Goal: Information Seeking & Learning: Learn about a topic

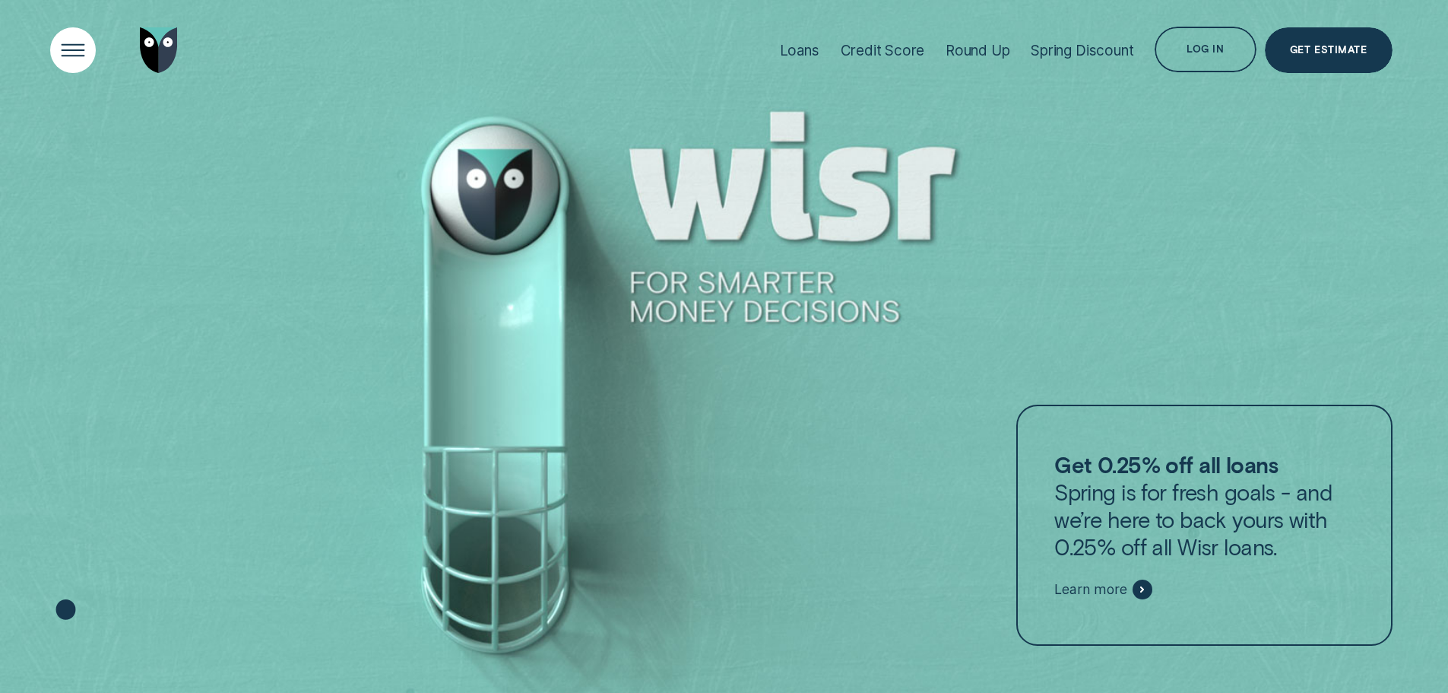
click at [75, 56] on div "Open Menu" at bounding box center [72, 50] width 65 height 65
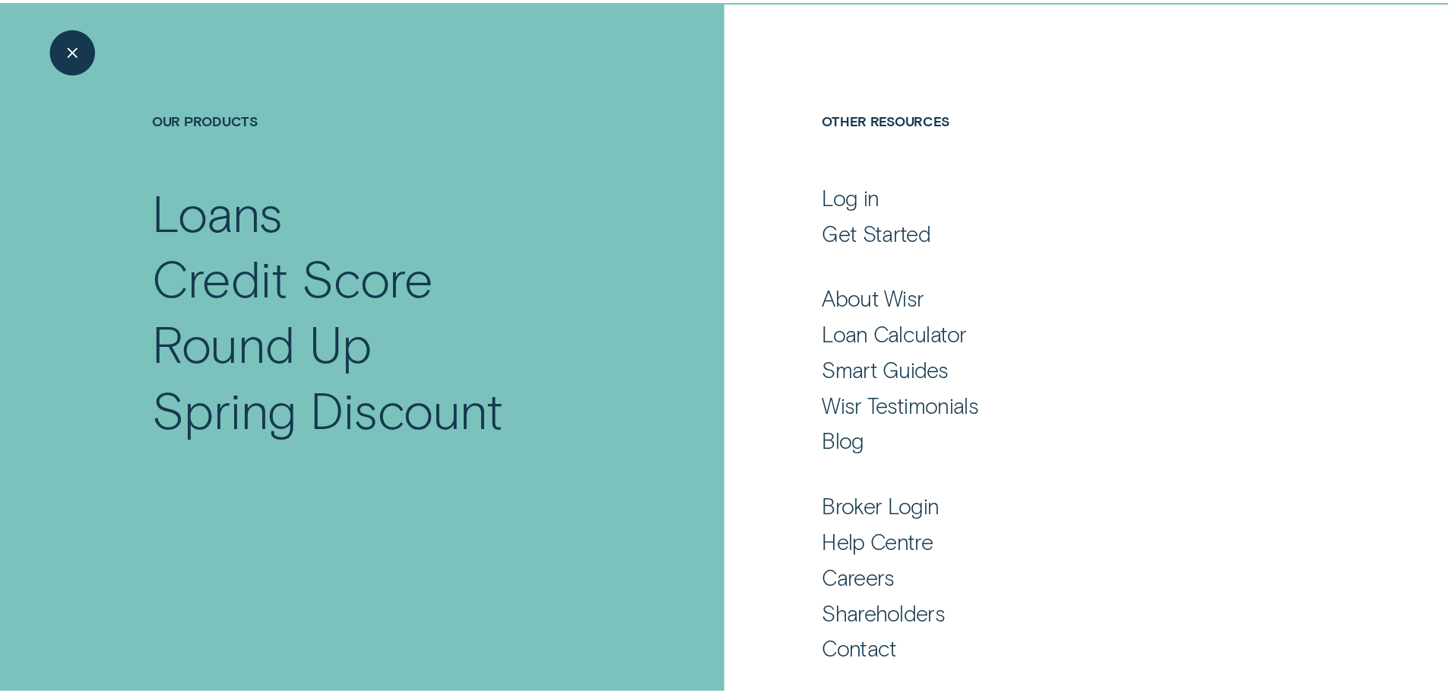
scroll to position [100, 0]
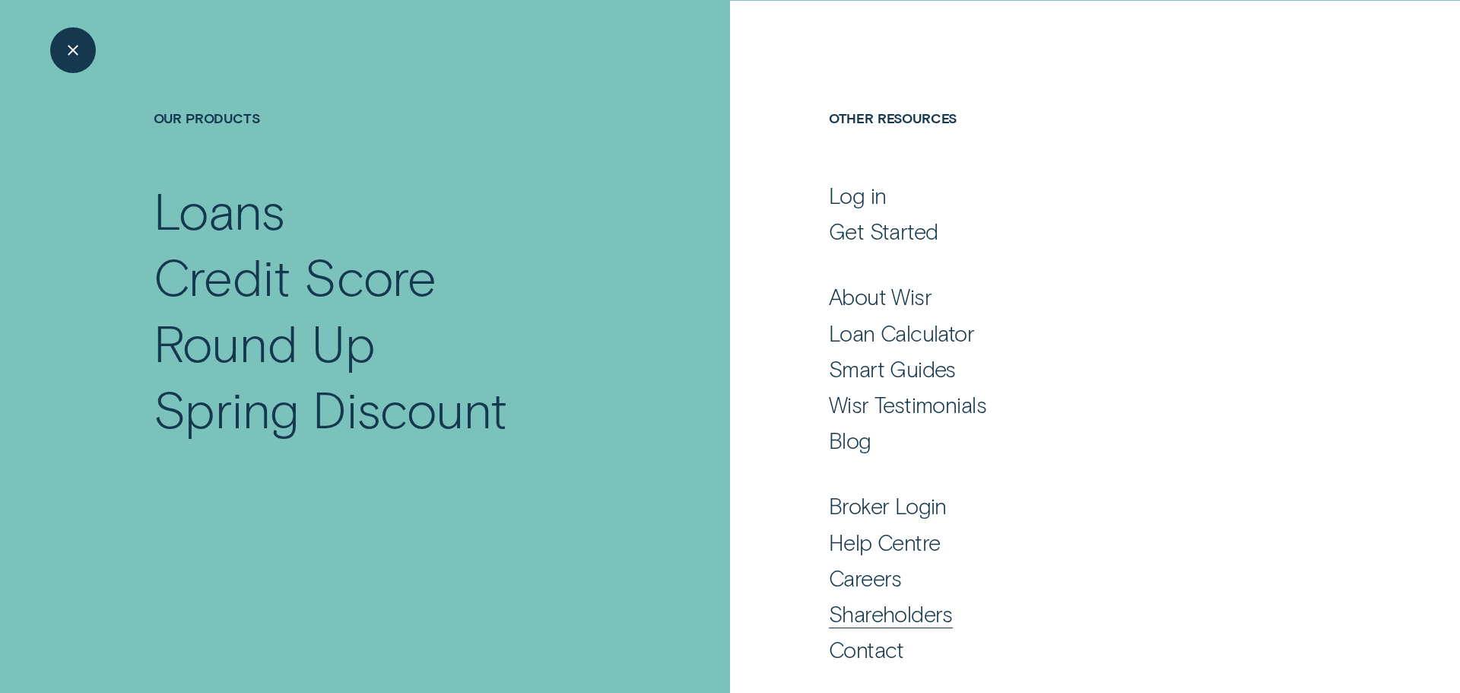
click at [893, 612] on div "Shareholders" at bounding box center [891, 613] width 124 height 27
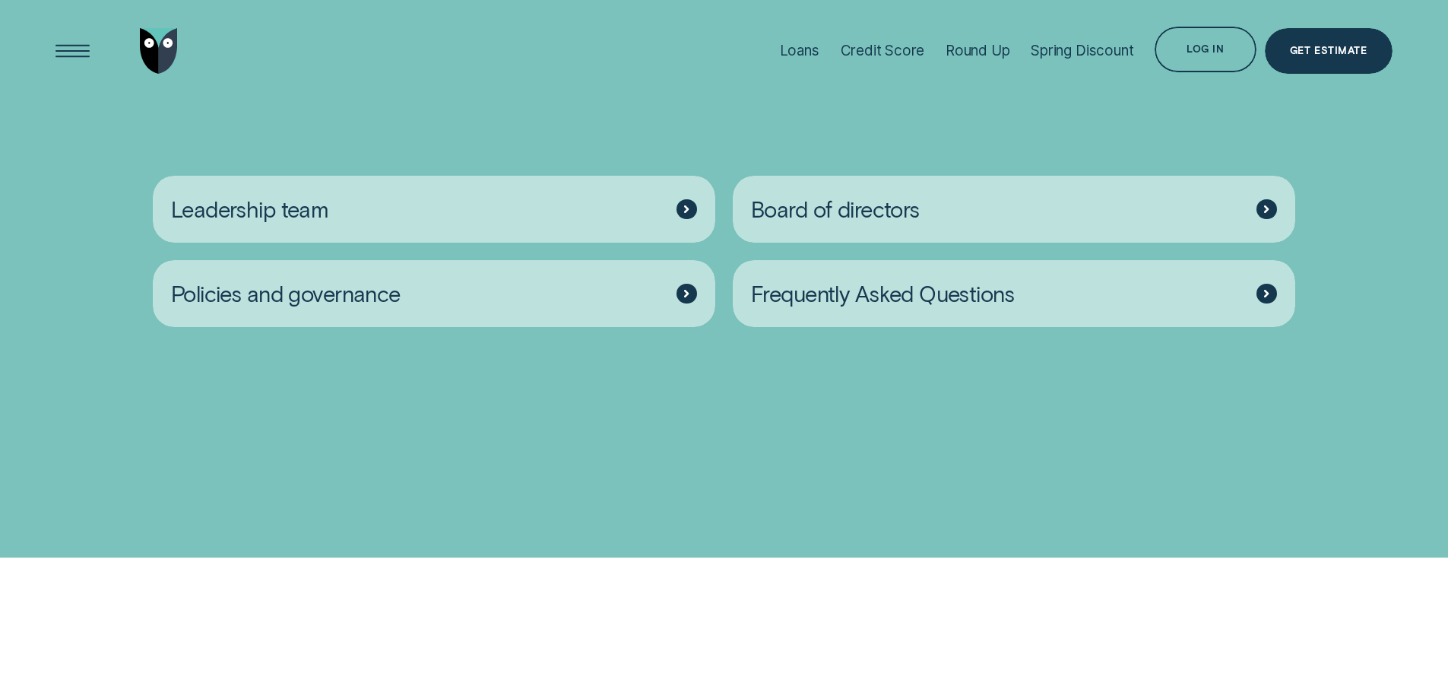
scroll to position [2509, 0]
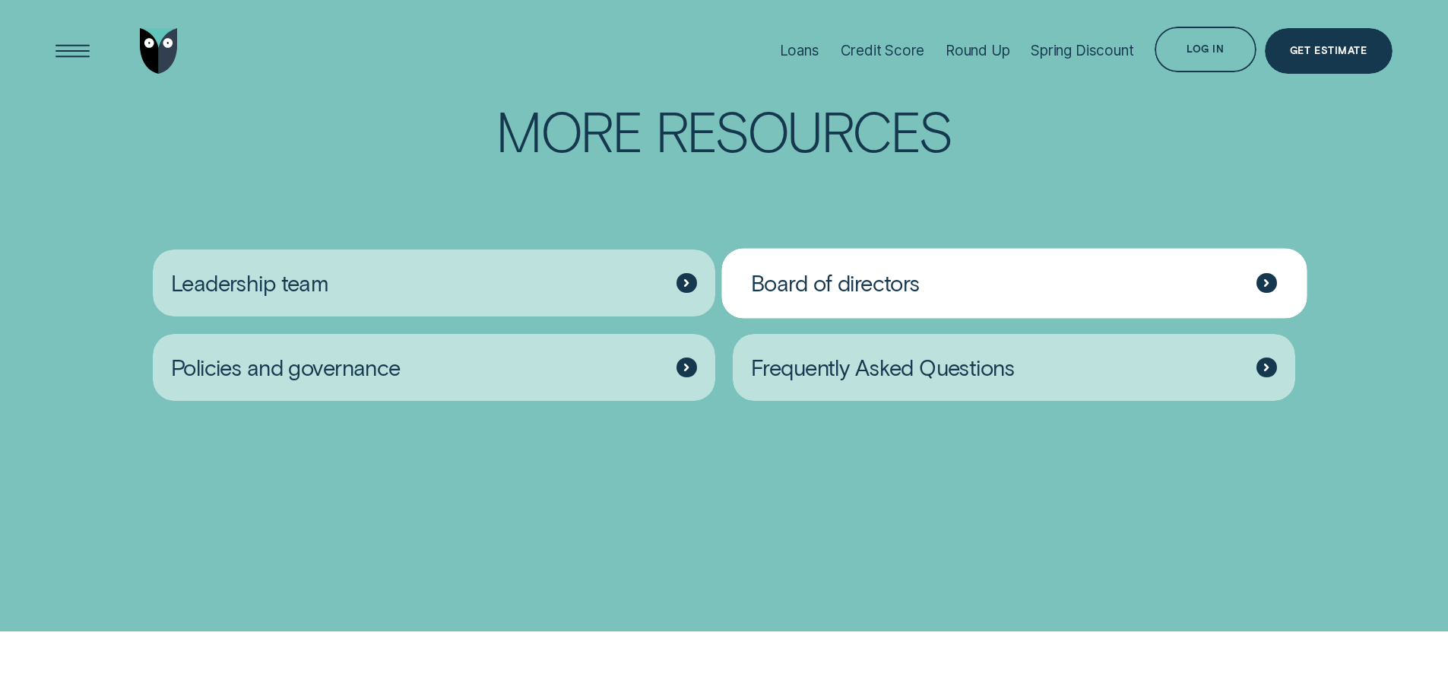
click at [885, 297] on span "Board of directors" at bounding box center [835, 282] width 169 height 27
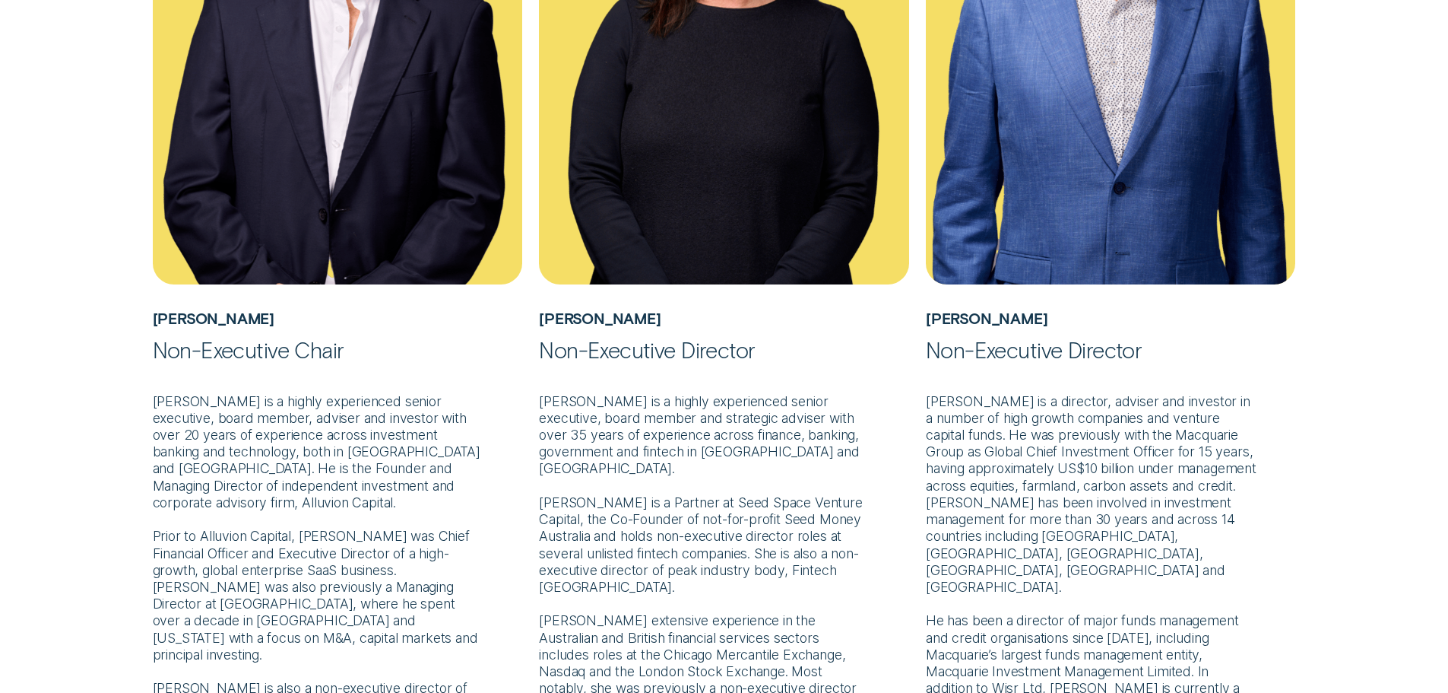
scroll to position [760, 0]
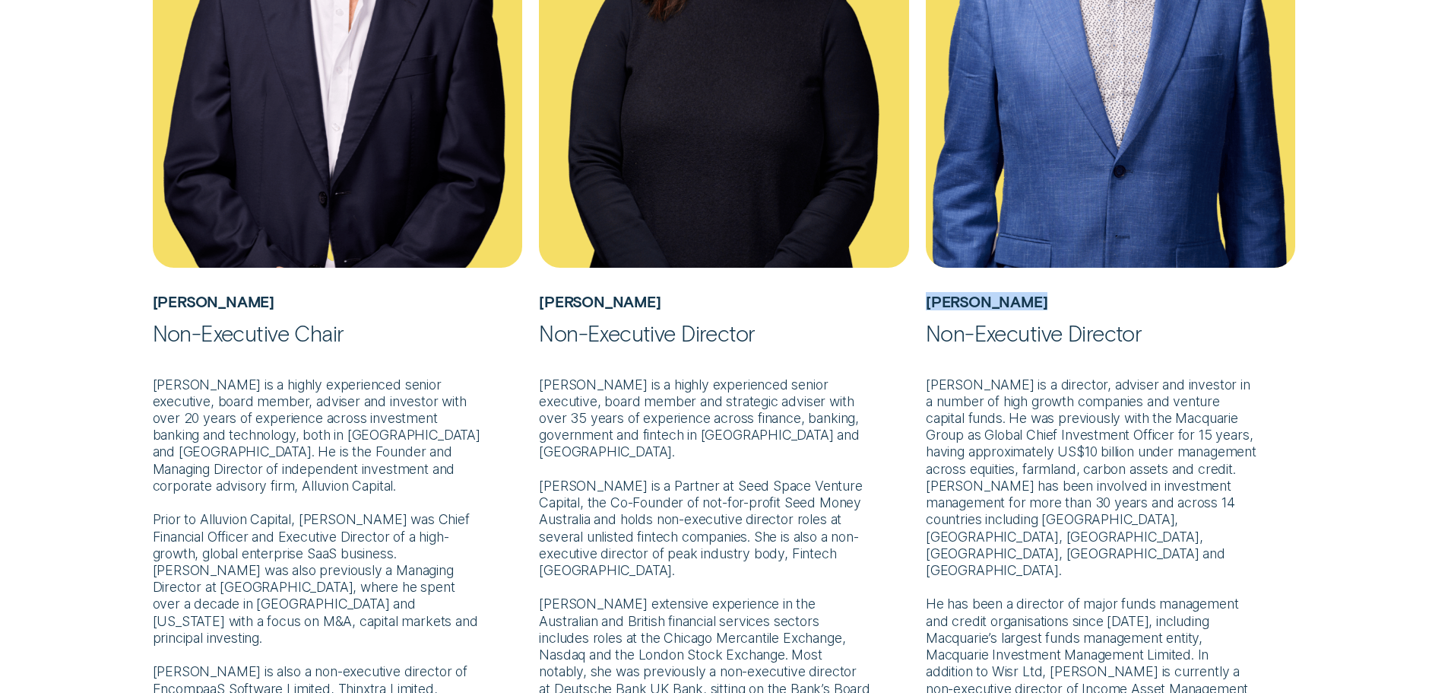
drag, startPoint x: 928, startPoint y: 302, endPoint x: 1052, endPoint y: 303, distance: 123.9
click at [1052, 303] on h5 "[PERSON_NAME]" at bounding box center [1111, 294] width 370 height 52
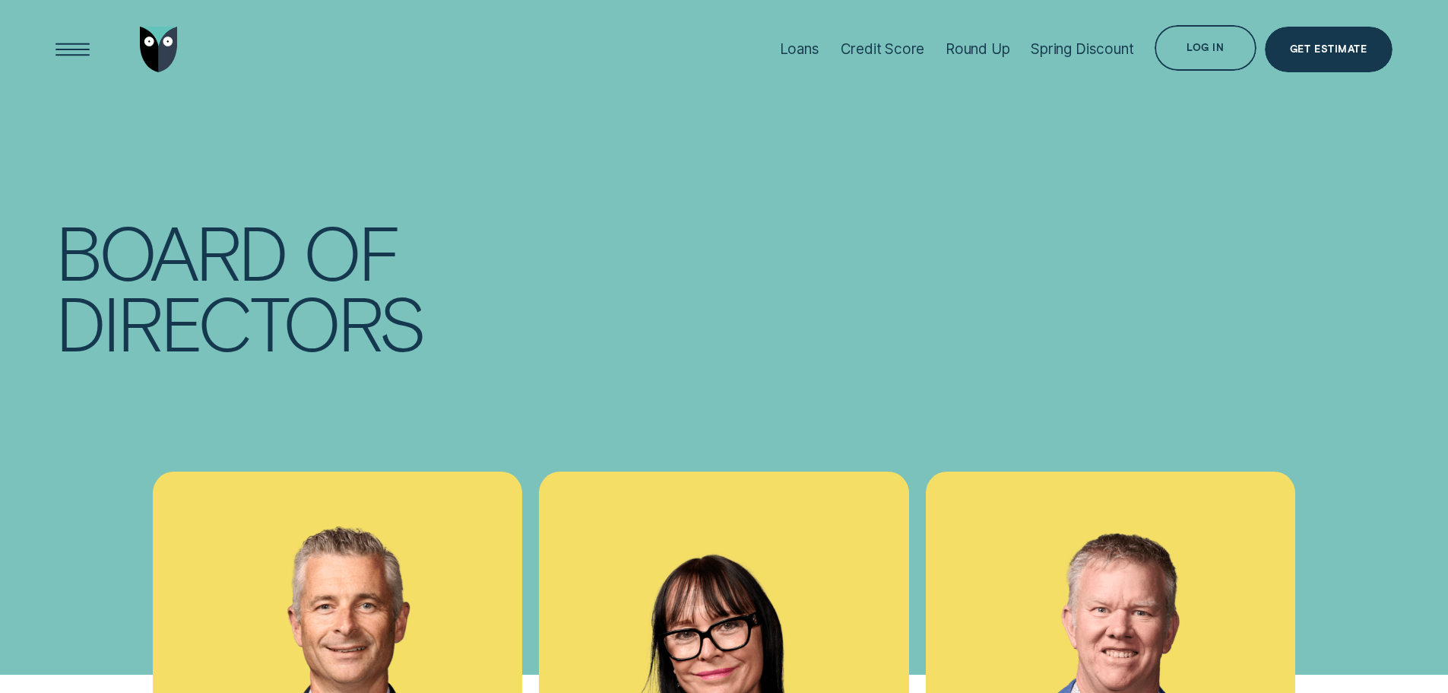
scroll to position [0, 0]
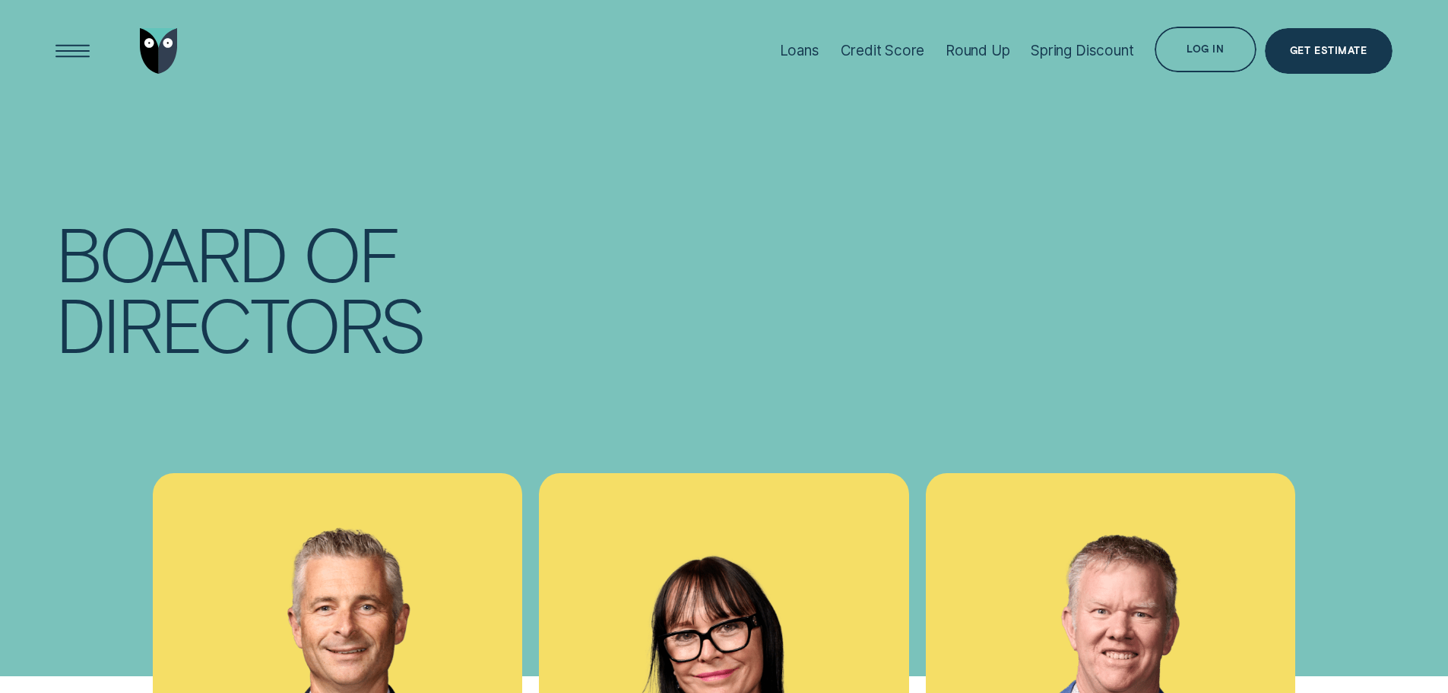
scroll to position [2509, 0]
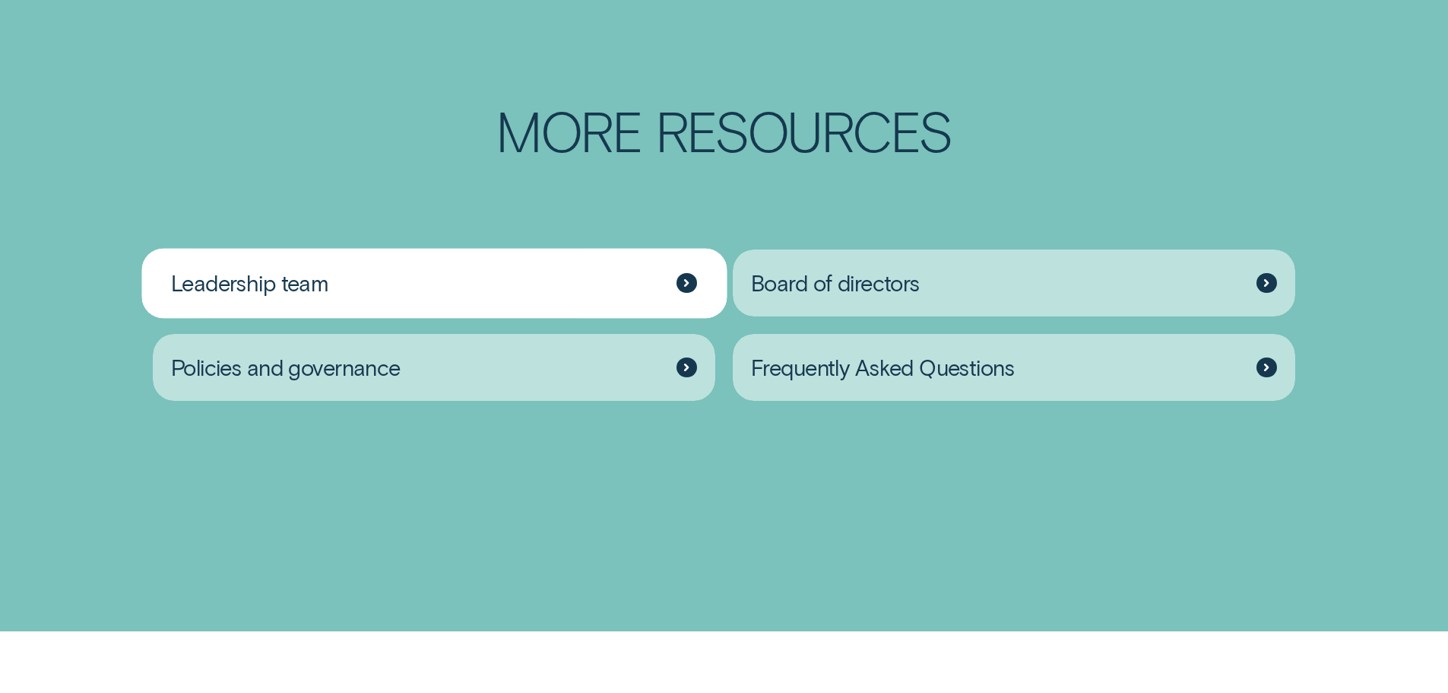
click at [379, 313] on div "Leadership team" at bounding box center [434, 283] width 563 height 68
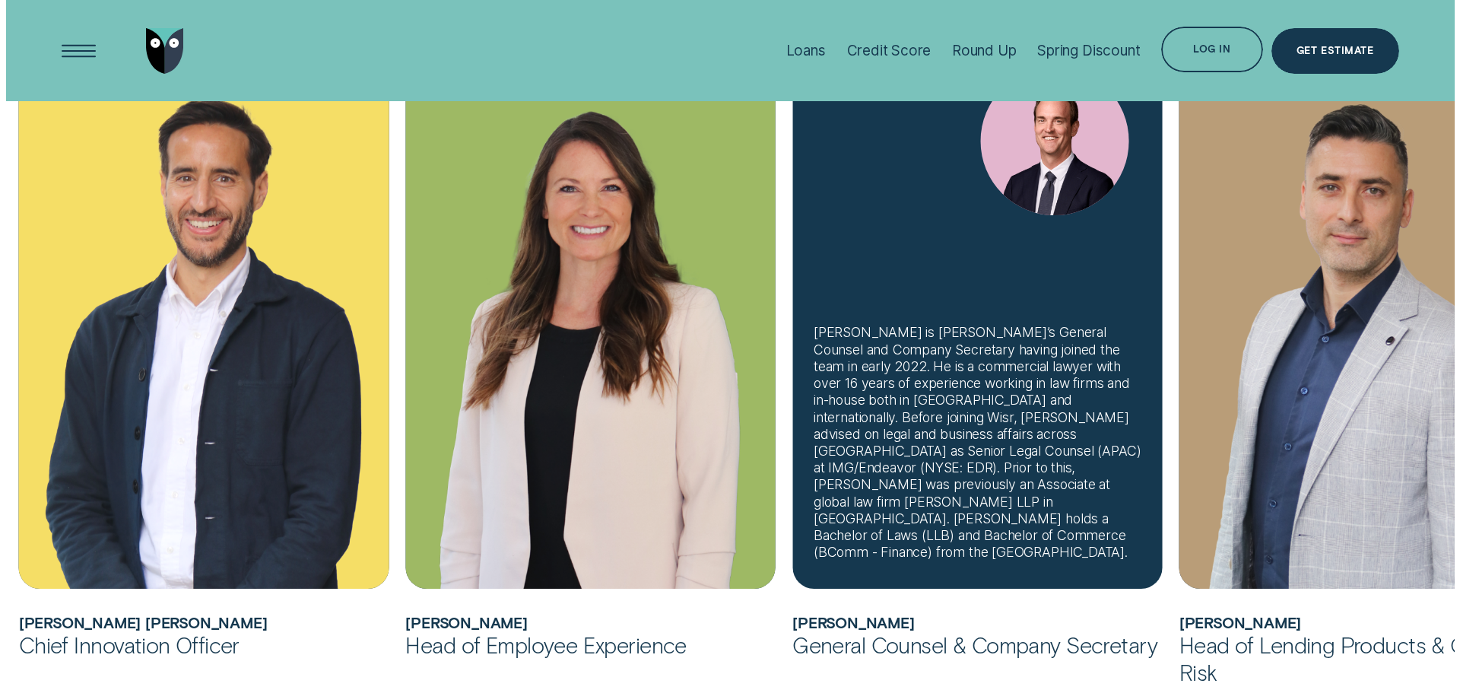
scroll to position [988, 0]
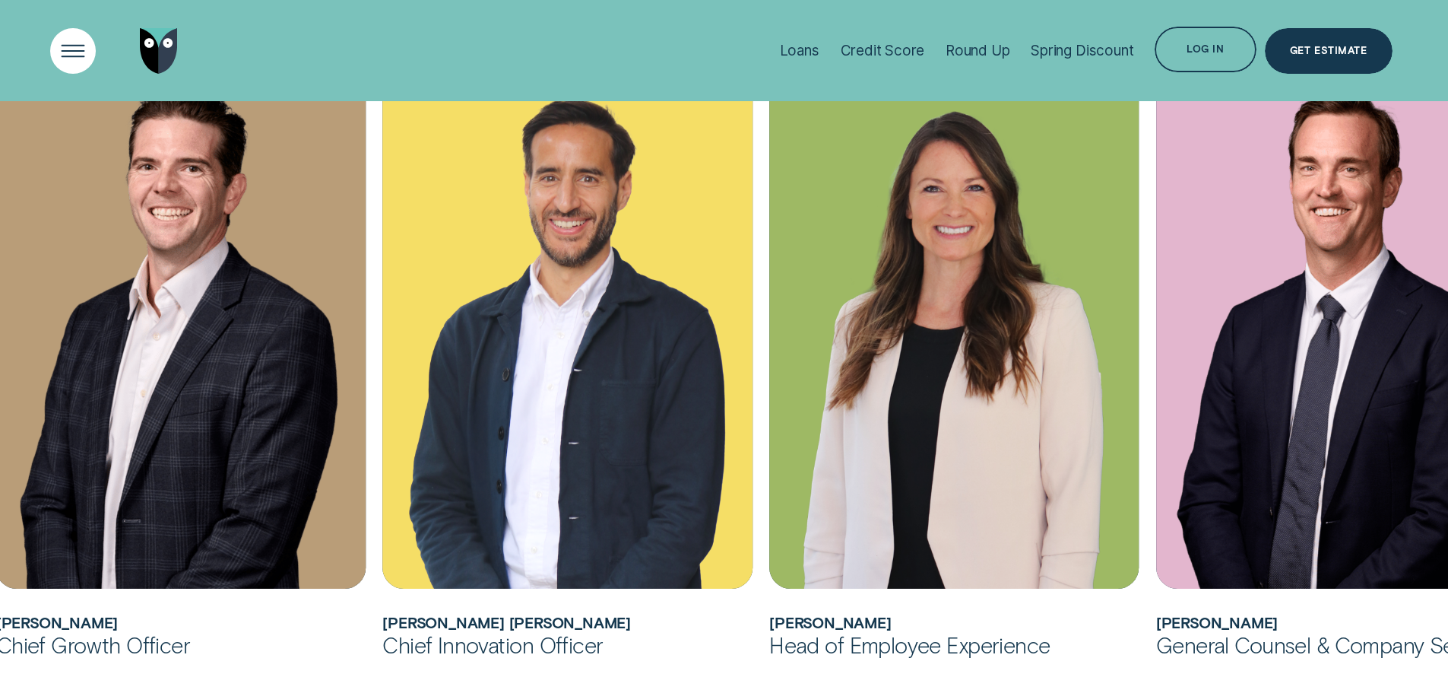
click at [81, 47] on div "Open Menu" at bounding box center [72, 50] width 65 height 65
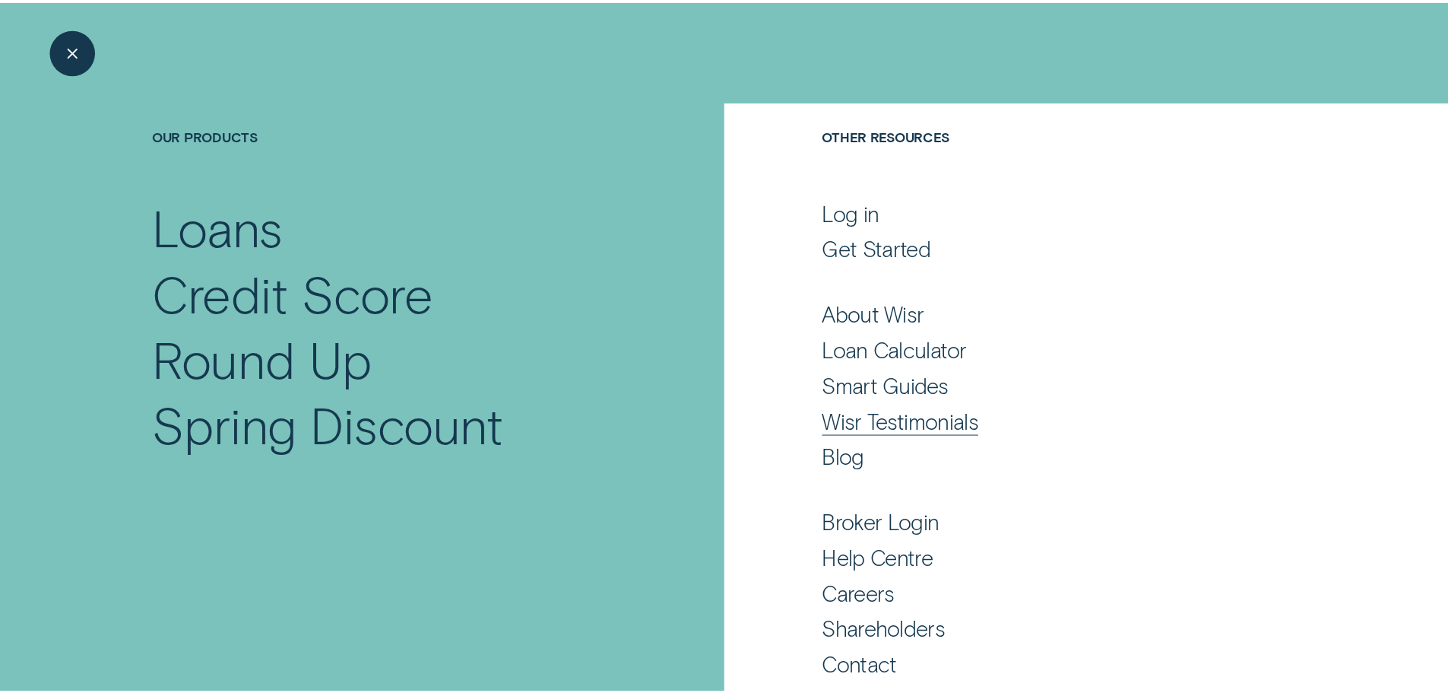
scroll to position [100, 0]
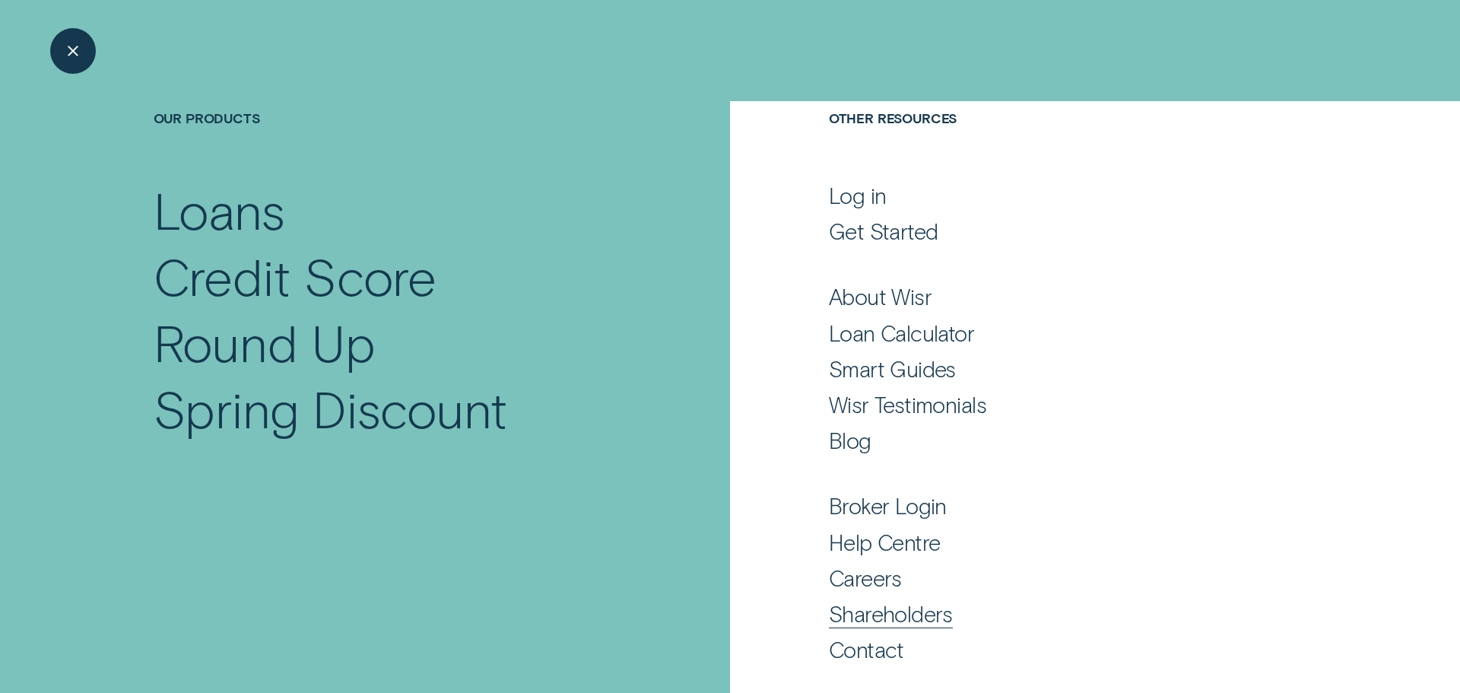
click at [916, 612] on div "Shareholders" at bounding box center [891, 613] width 124 height 27
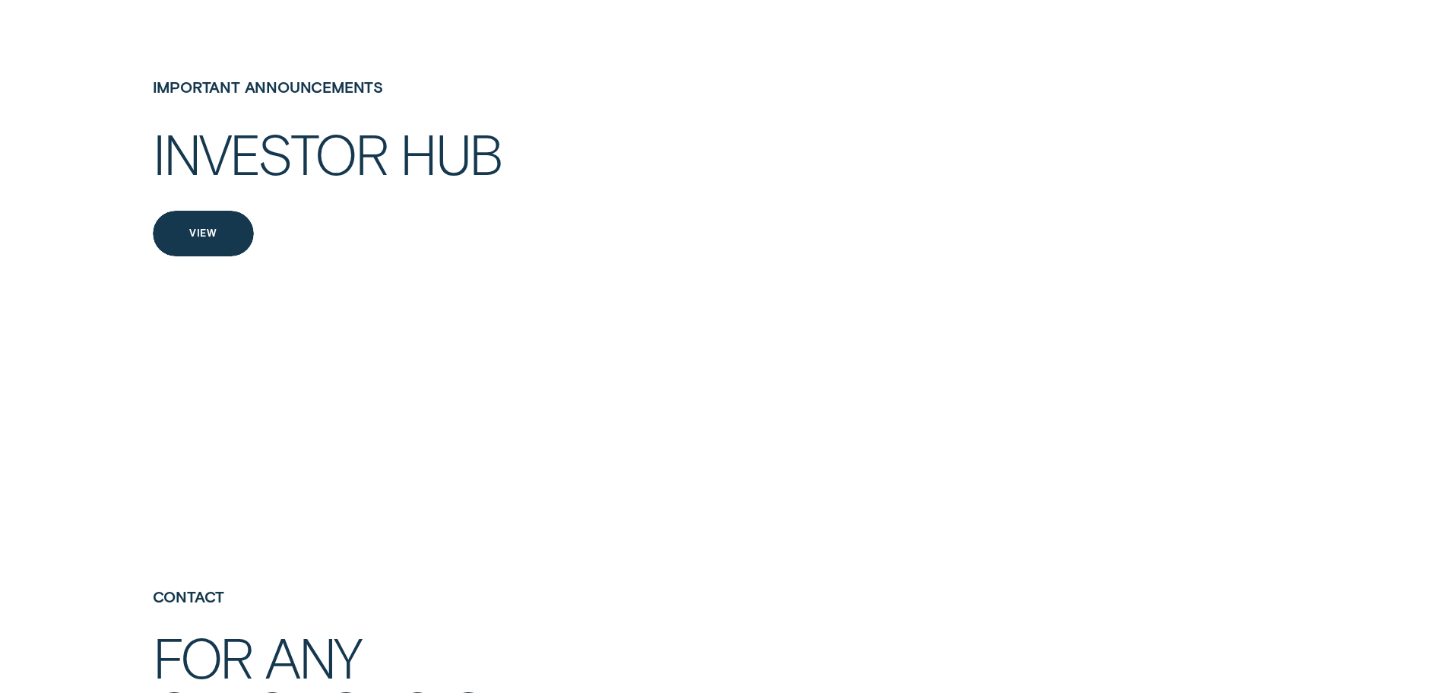
scroll to position [3269, 0]
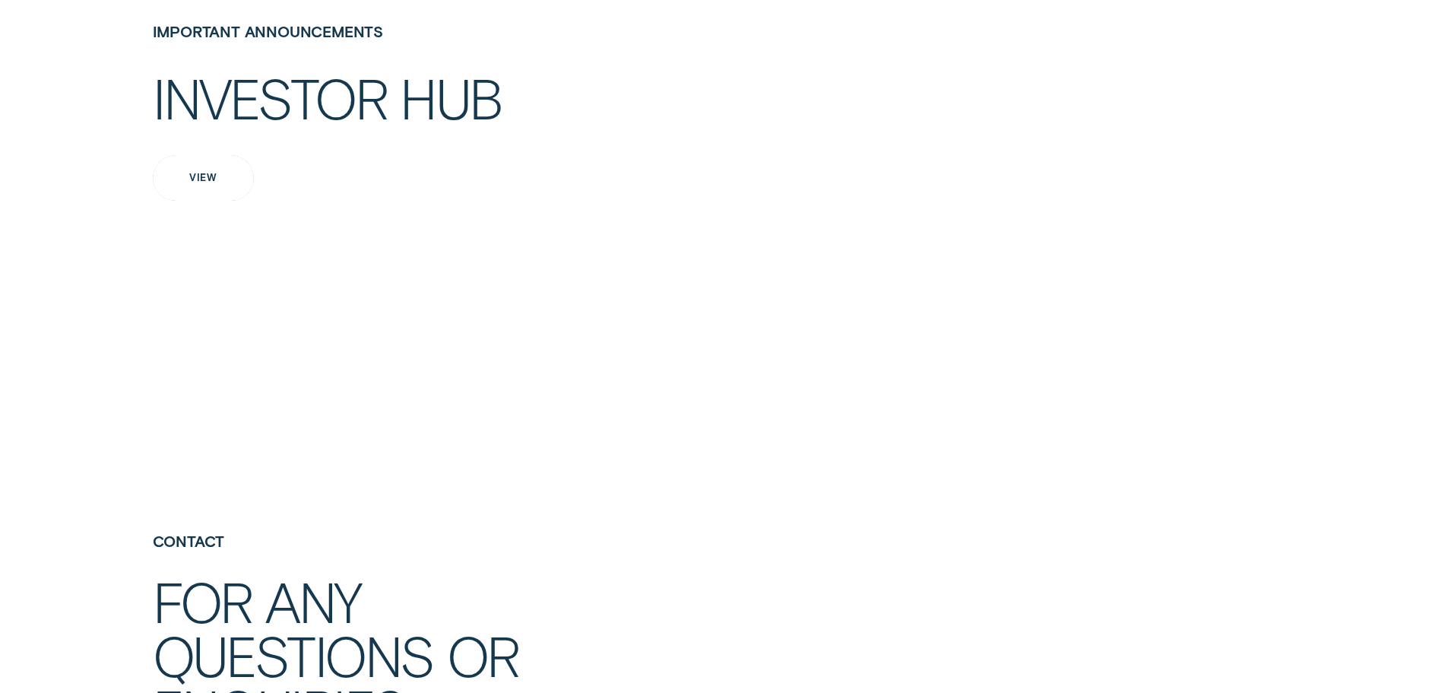
click at [215, 201] on div "View" at bounding box center [203, 178] width 101 height 46
